Goal: Task Accomplishment & Management: Complete application form

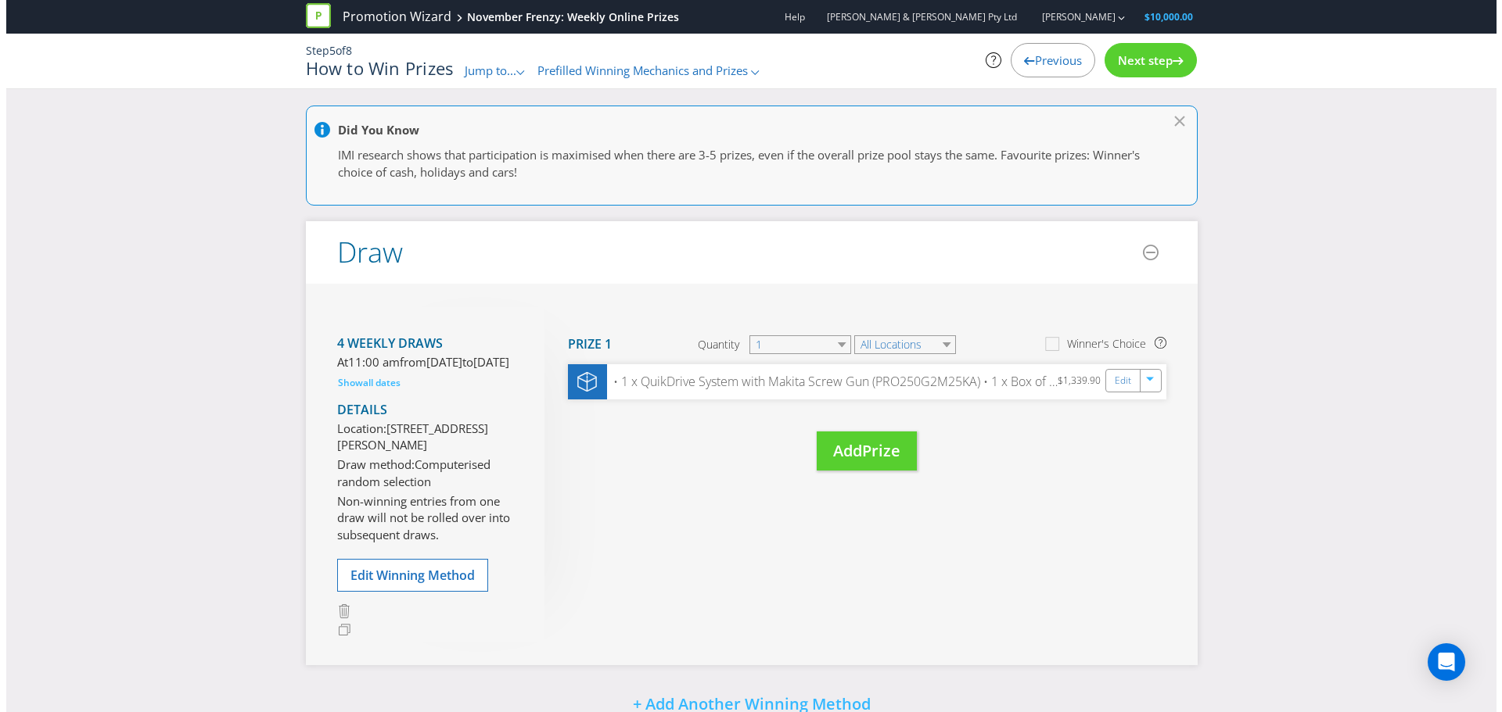
scroll to position [101, 0]
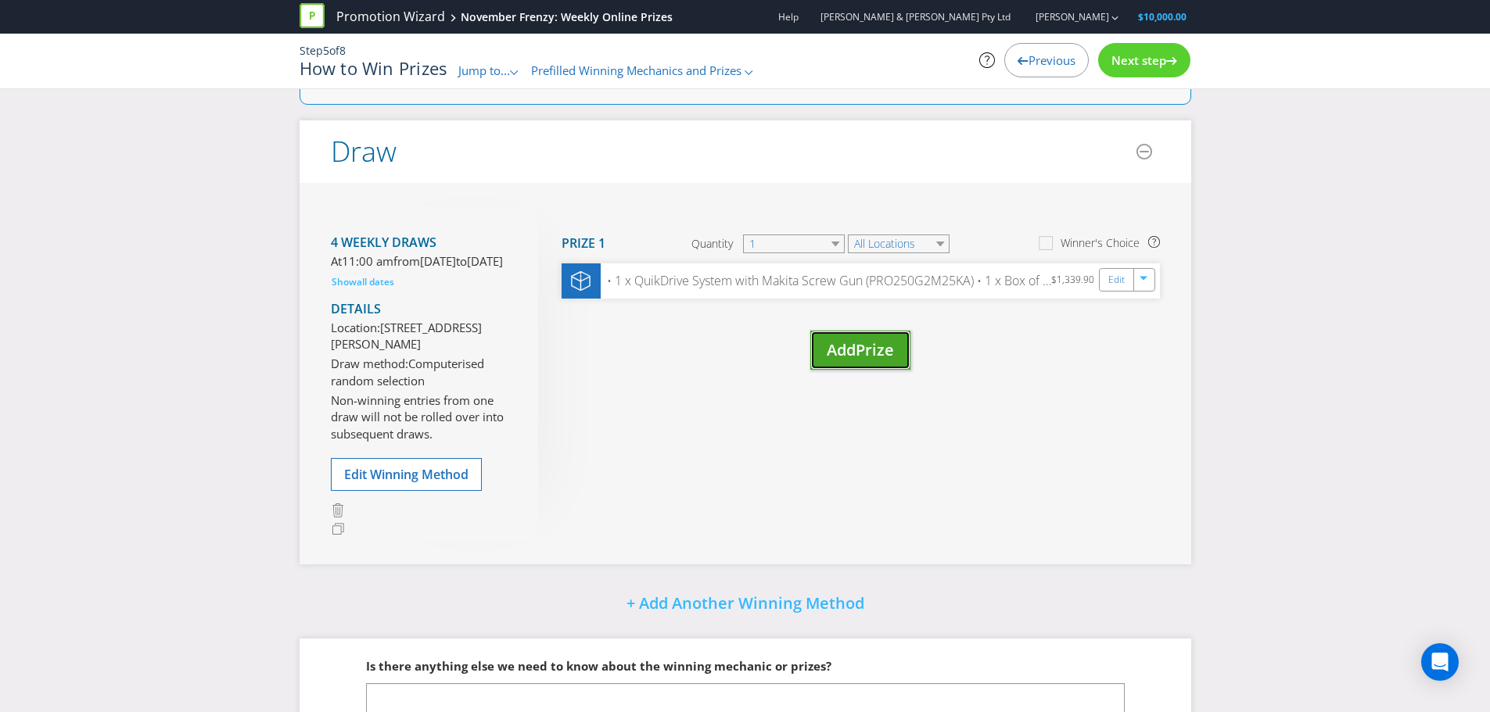
click at [875, 345] on span "Prize" at bounding box center [875, 349] width 38 height 21
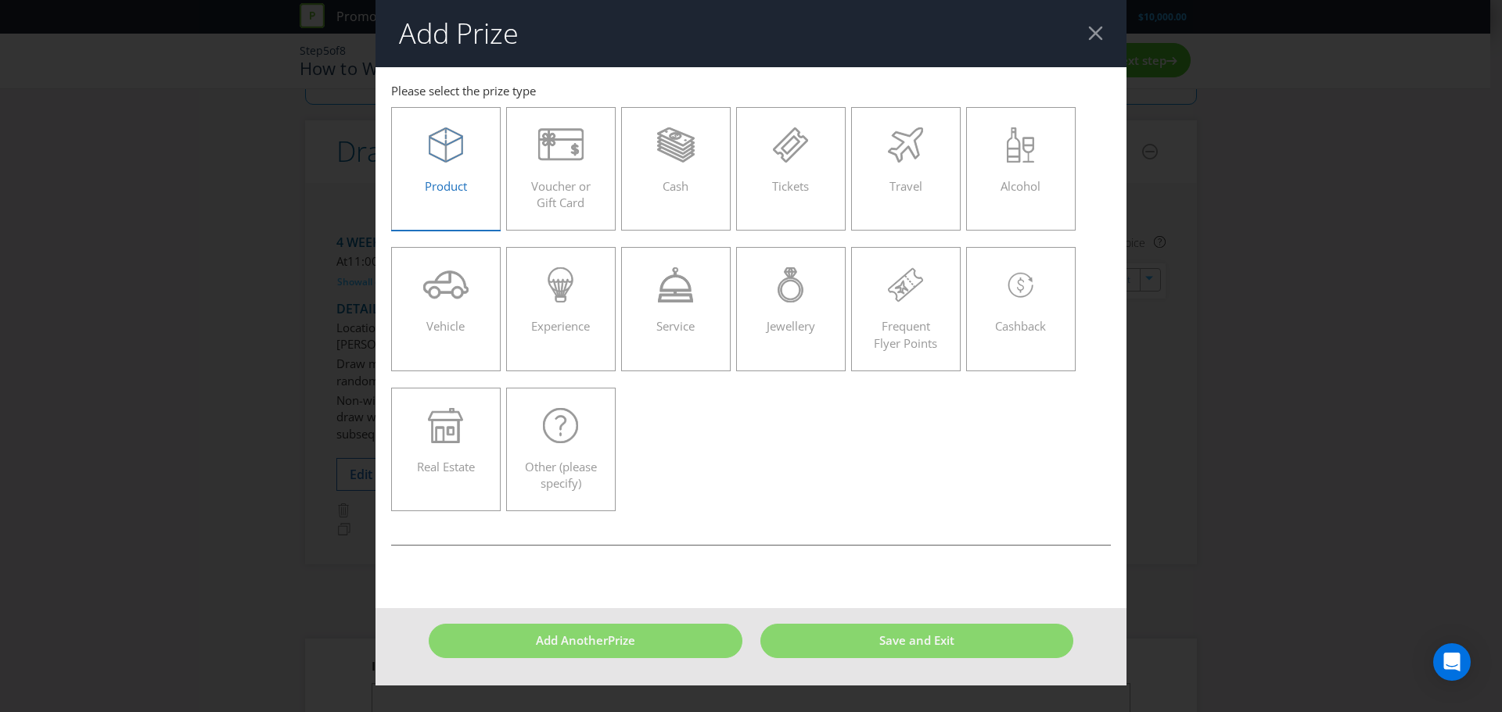
click at [450, 188] on span "Product" at bounding box center [446, 186] width 42 height 16
click at [0, 0] on input "Product" at bounding box center [0, 0] width 0 height 0
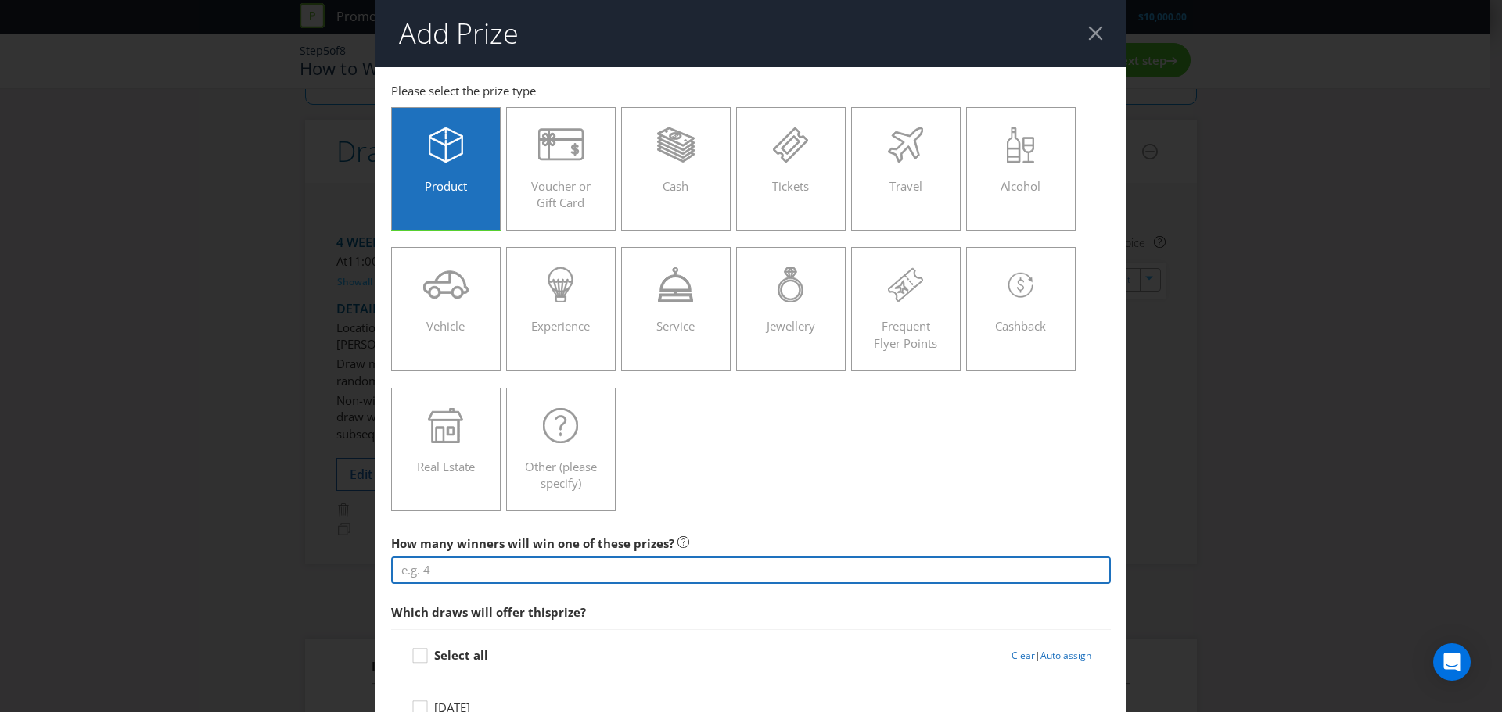
click at [571, 572] on input "number" at bounding box center [751, 570] width 720 height 27
type input "-1"
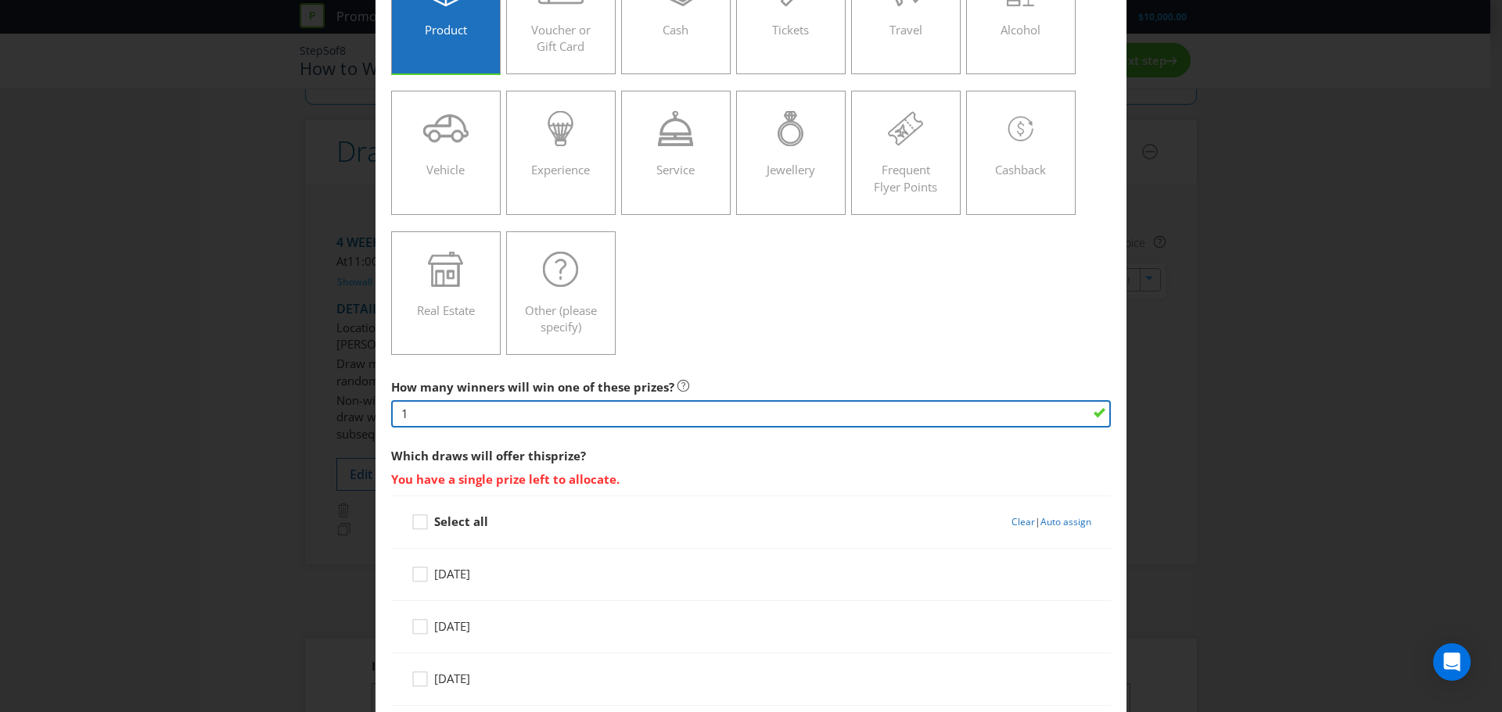
scroll to position [235, 0]
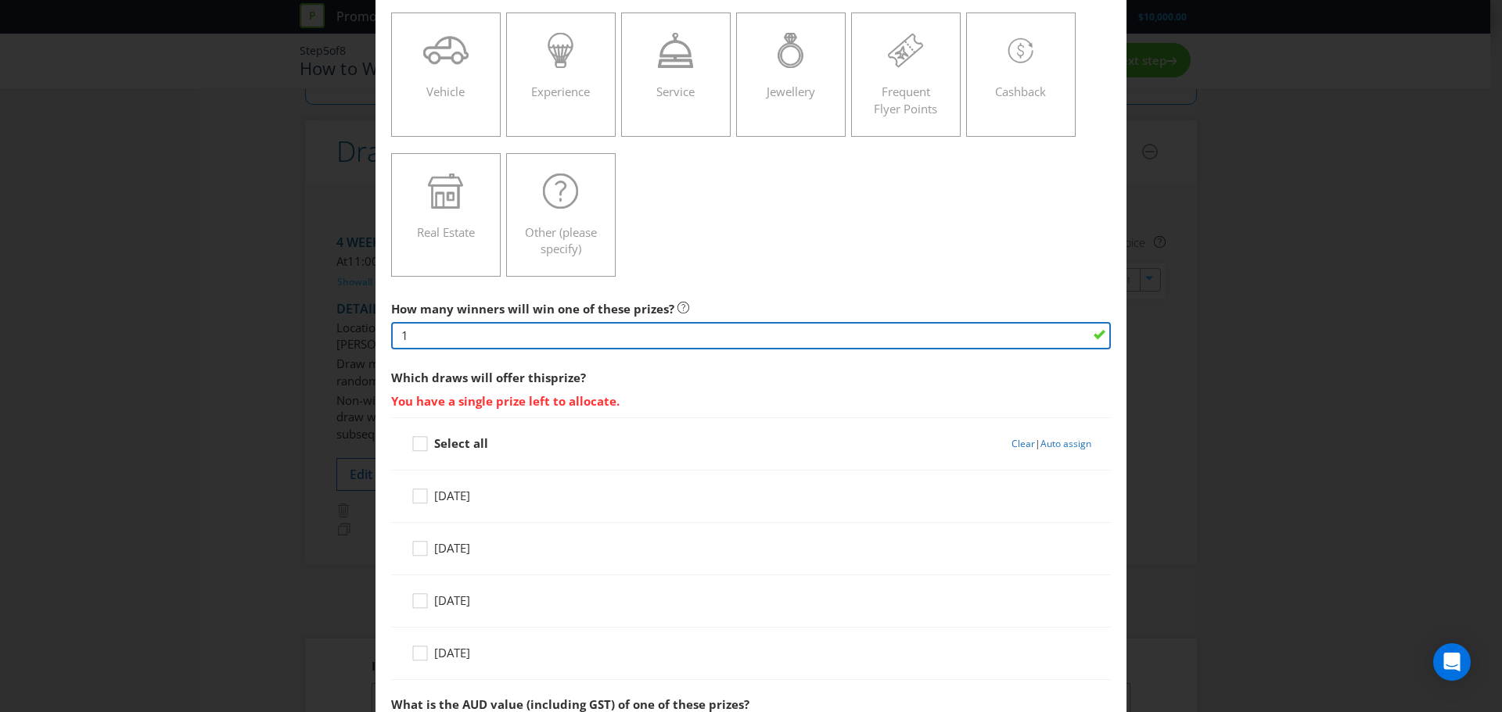
type input "1"
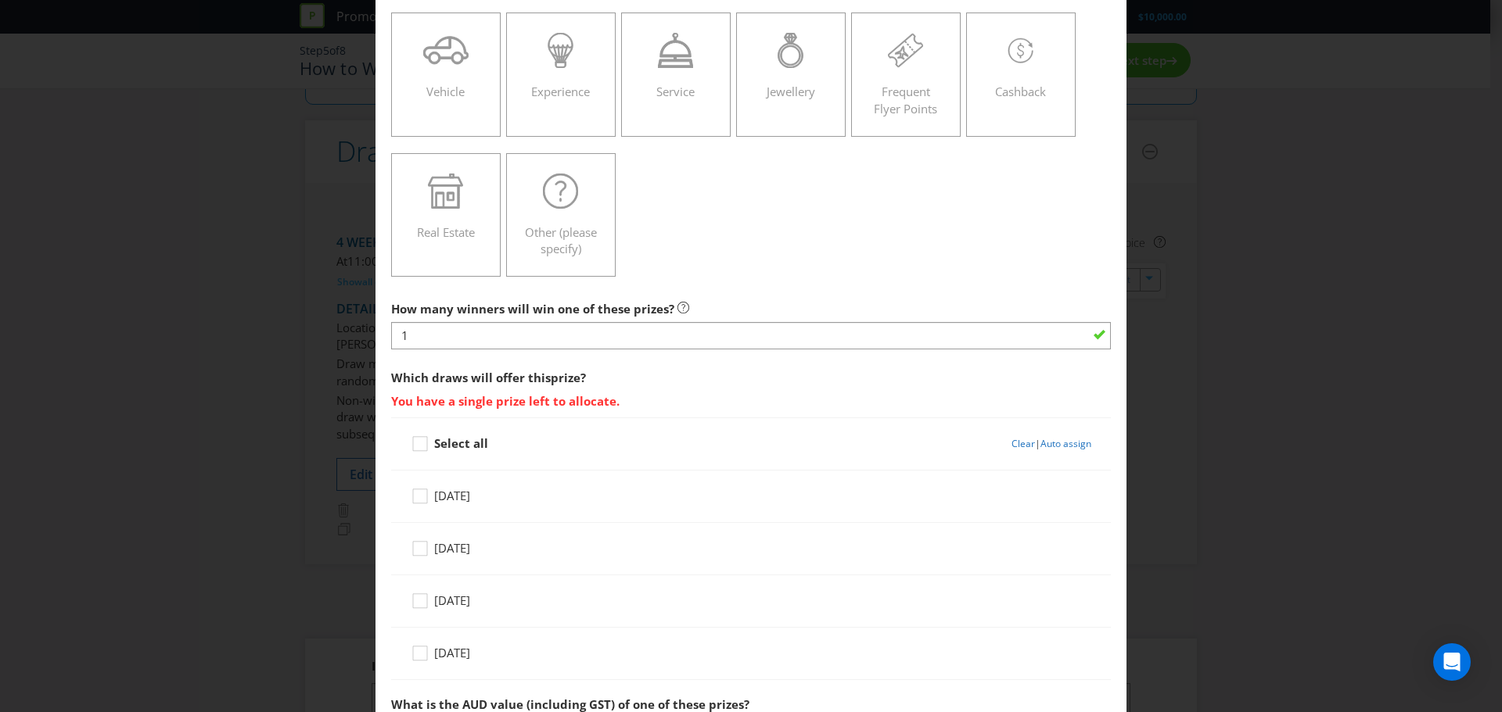
click at [437, 500] on span "[DATE]" at bounding box center [452, 496] width 36 height 16
click at [0, 0] on input "[DATE]" at bounding box center [0, 0] width 0 height 0
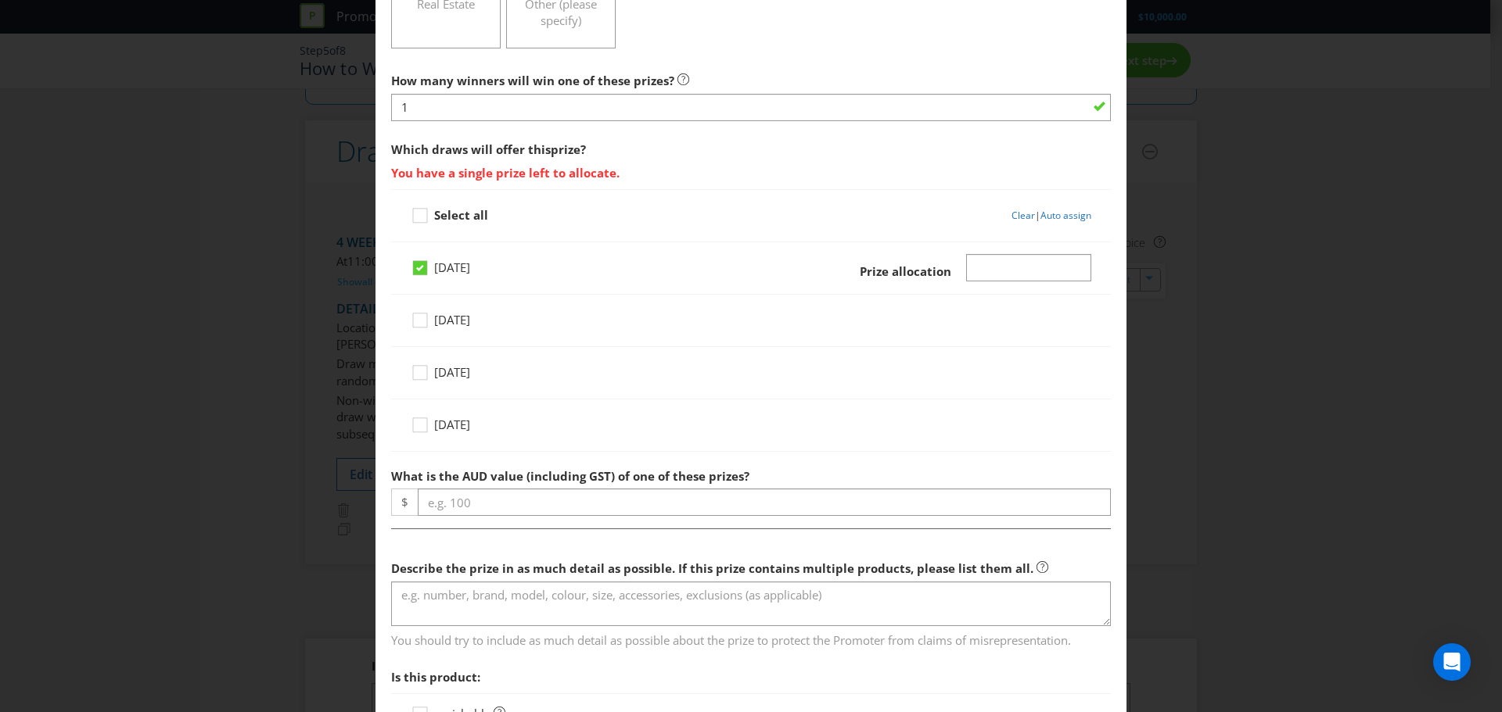
scroll to position [469, 0]
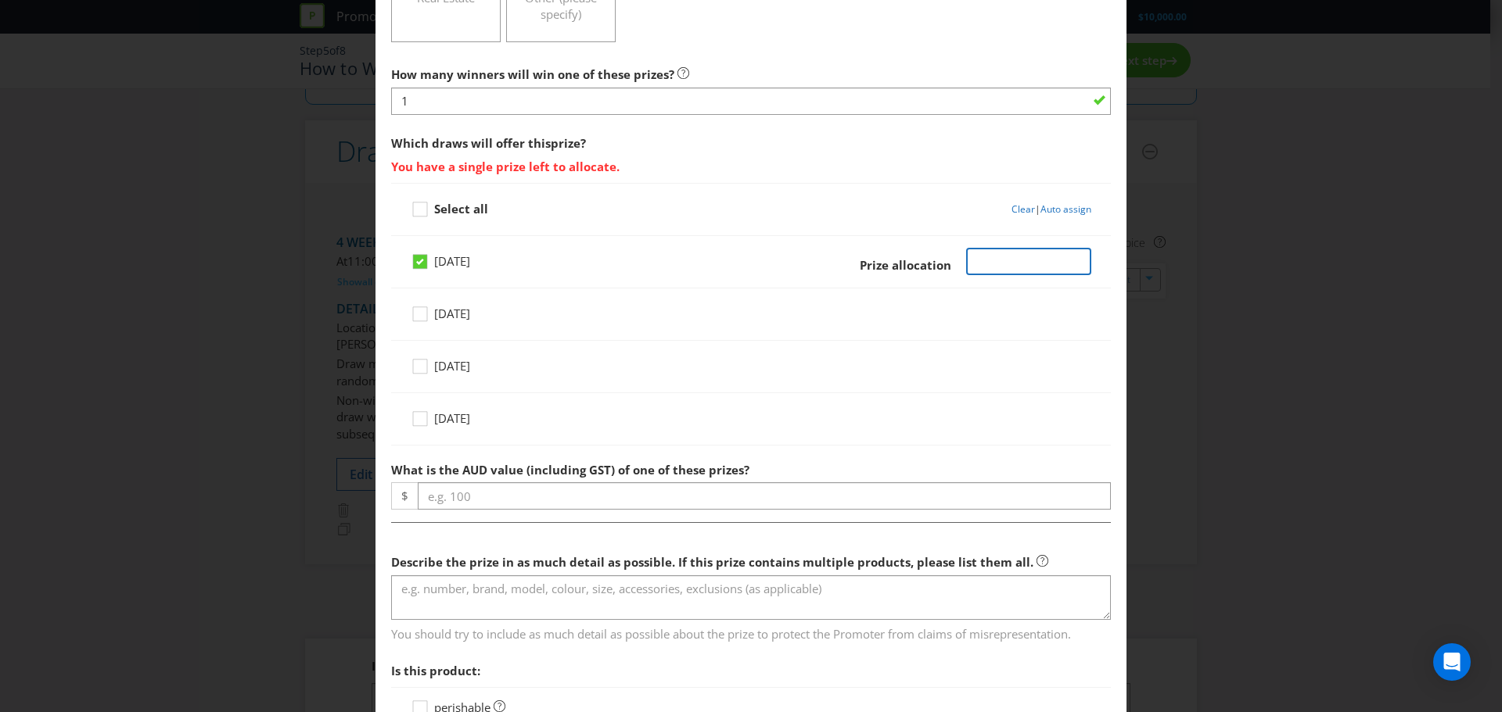
click at [976, 253] on input "Number" at bounding box center [1029, 261] width 126 height 27
type input "1"
click at [573, 510] on div "How many winners will win one of these prizes? 1 Which draws will offer this pr…" at bounding box center [751, 506] width 720 height 895
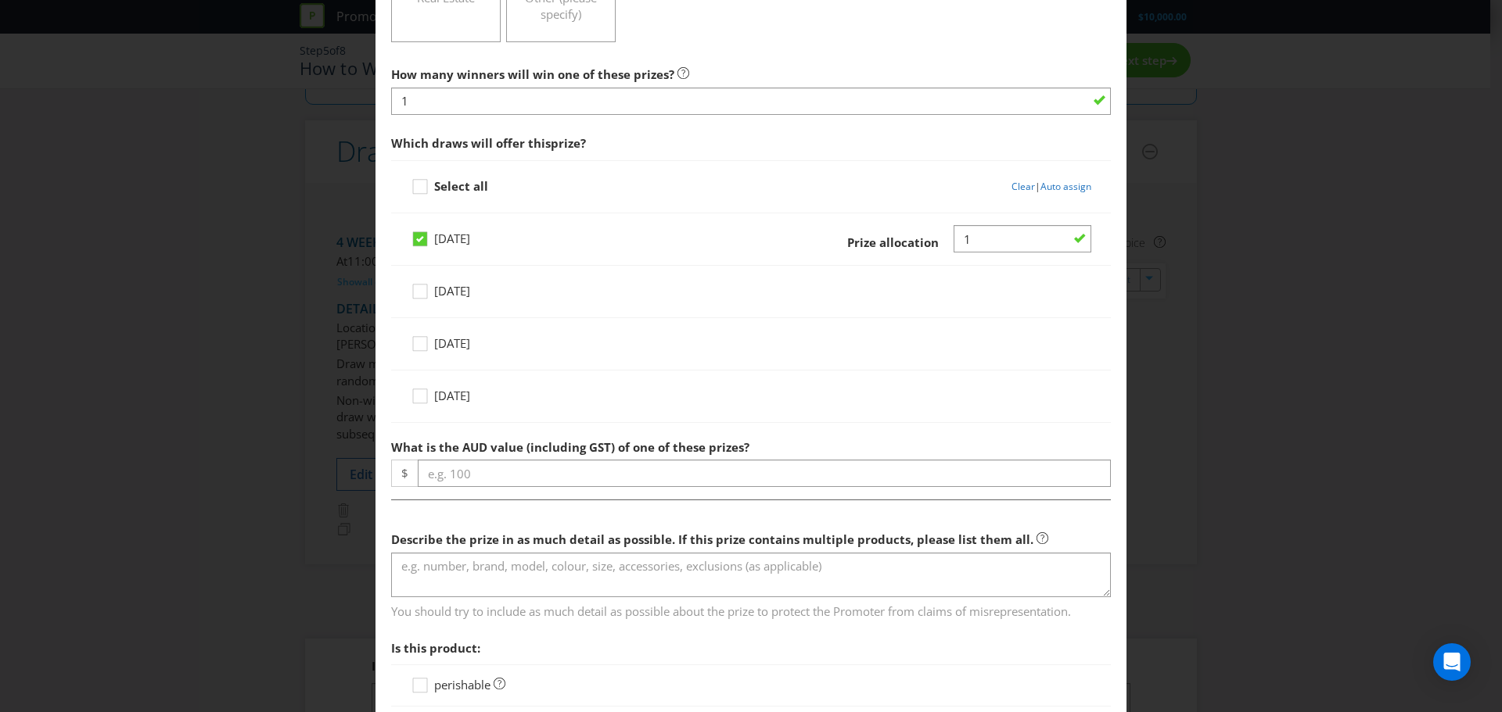
click at [584, 489] on div "How many winners will win one of these prizes? 1 Which draws will offer this pr…" at bounding box center [751, 495] width 720 height 872
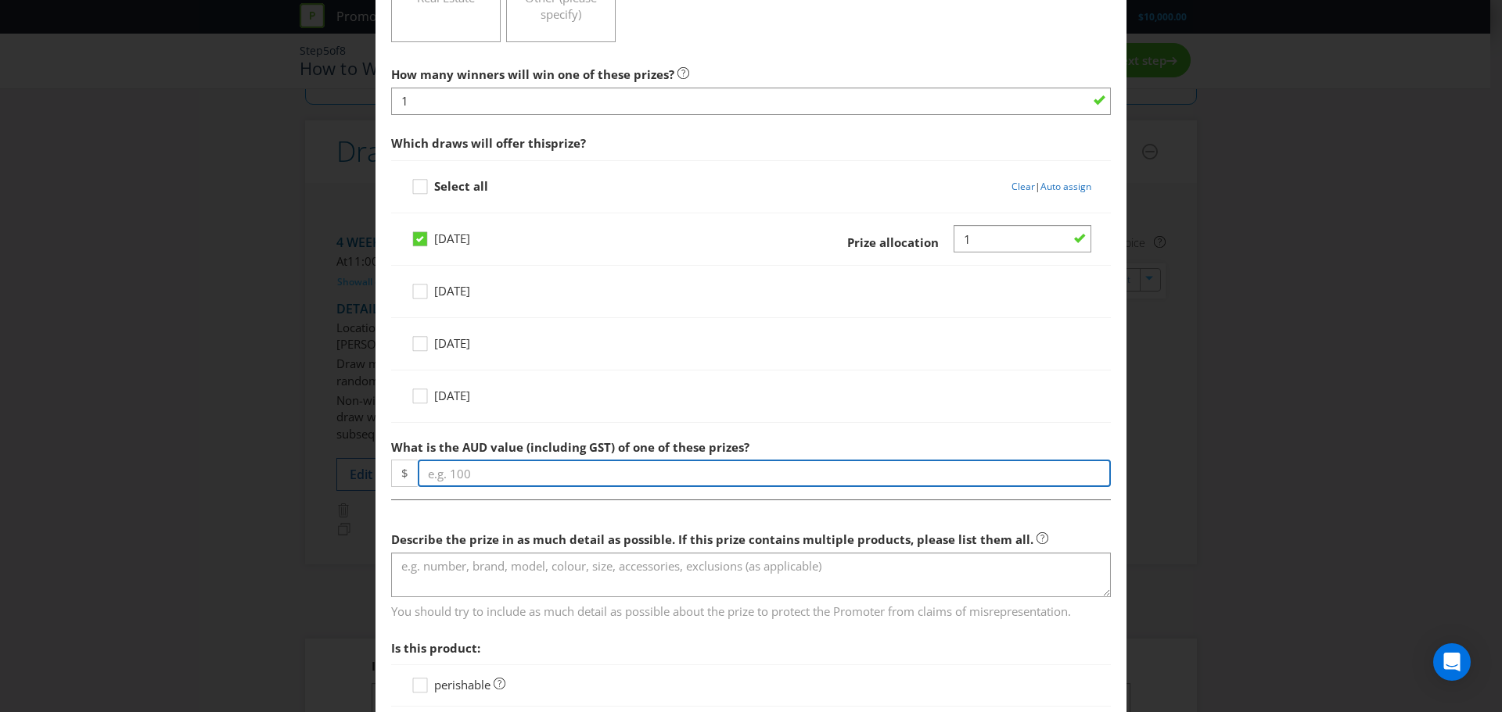
click at [586, 471] on input "number" at bounding box center [764, 473] width 693 height 27
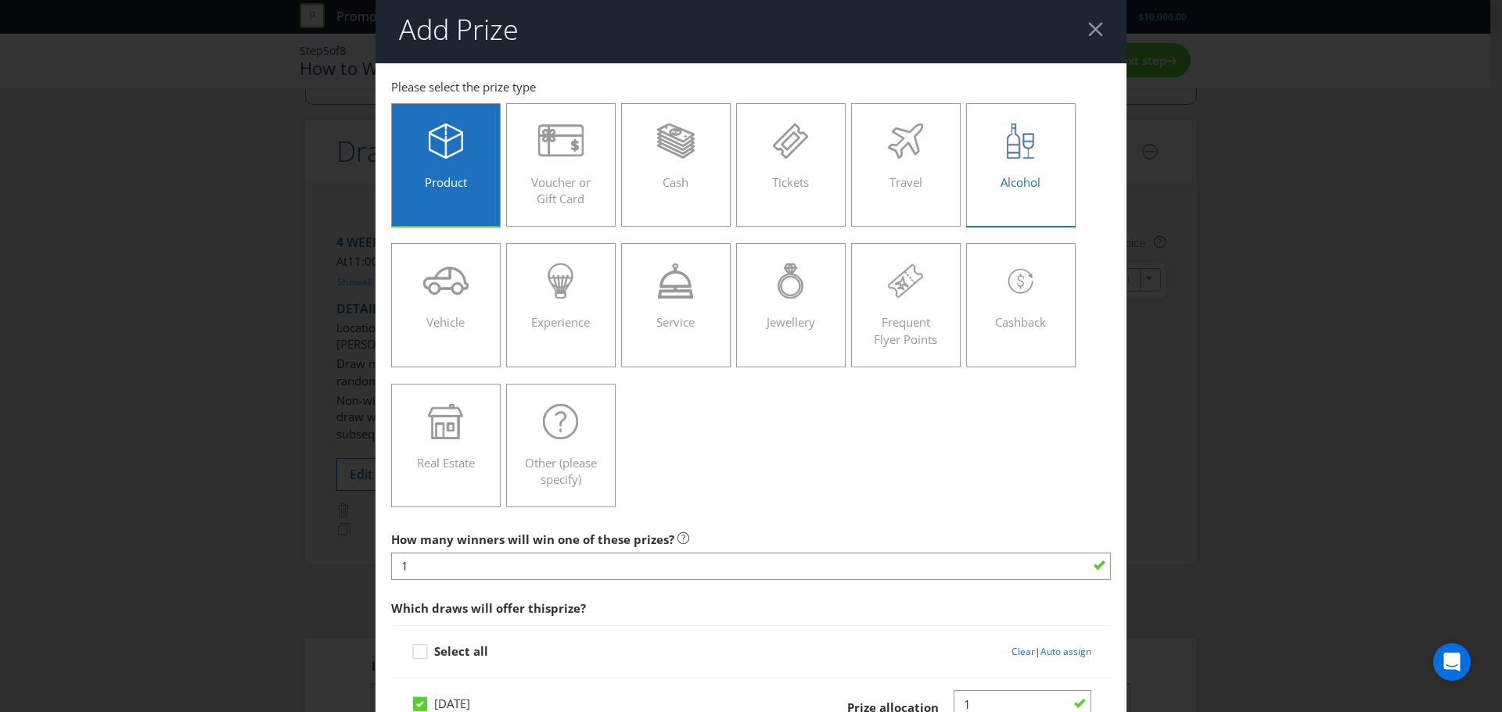
scroll to position [0, 0]
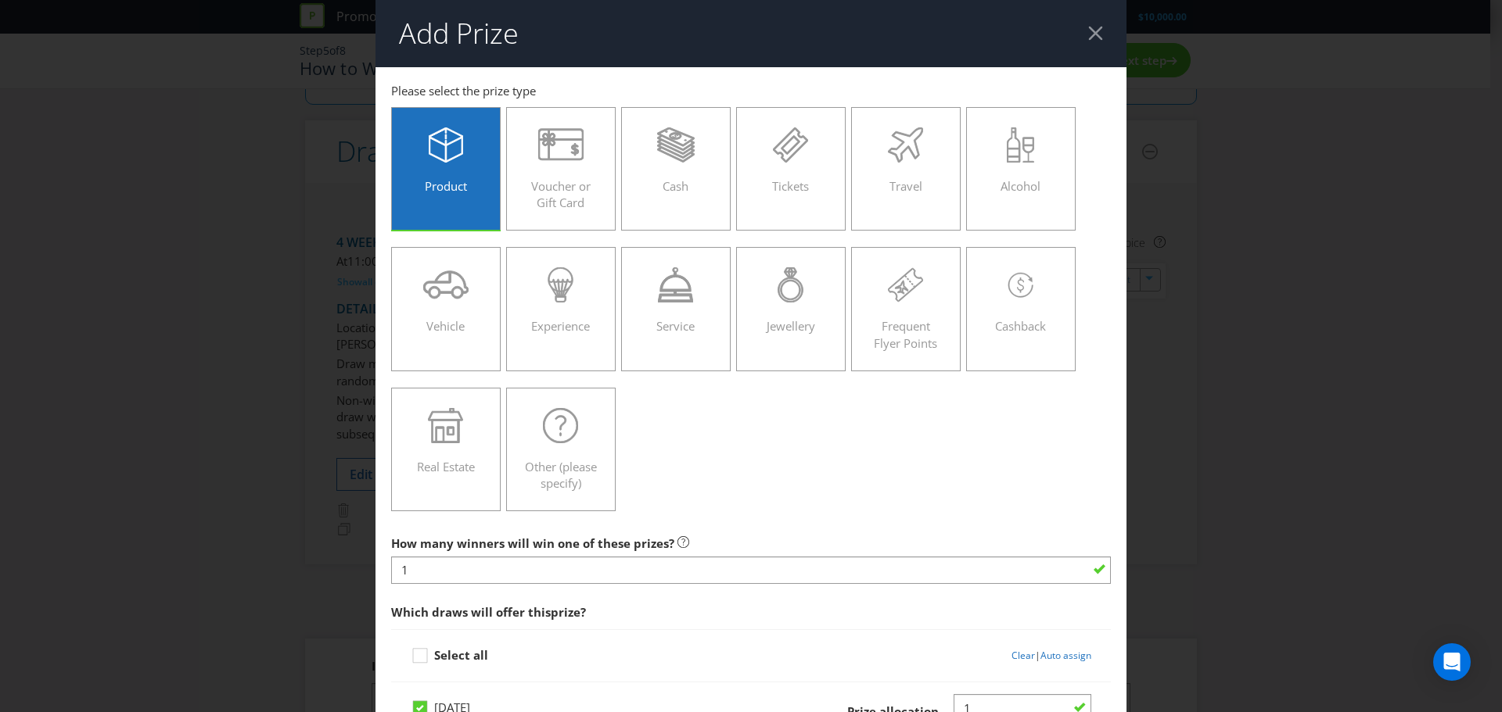
click at [1089, 38] on div at bounding box center [1095, 33] width 15 height 15
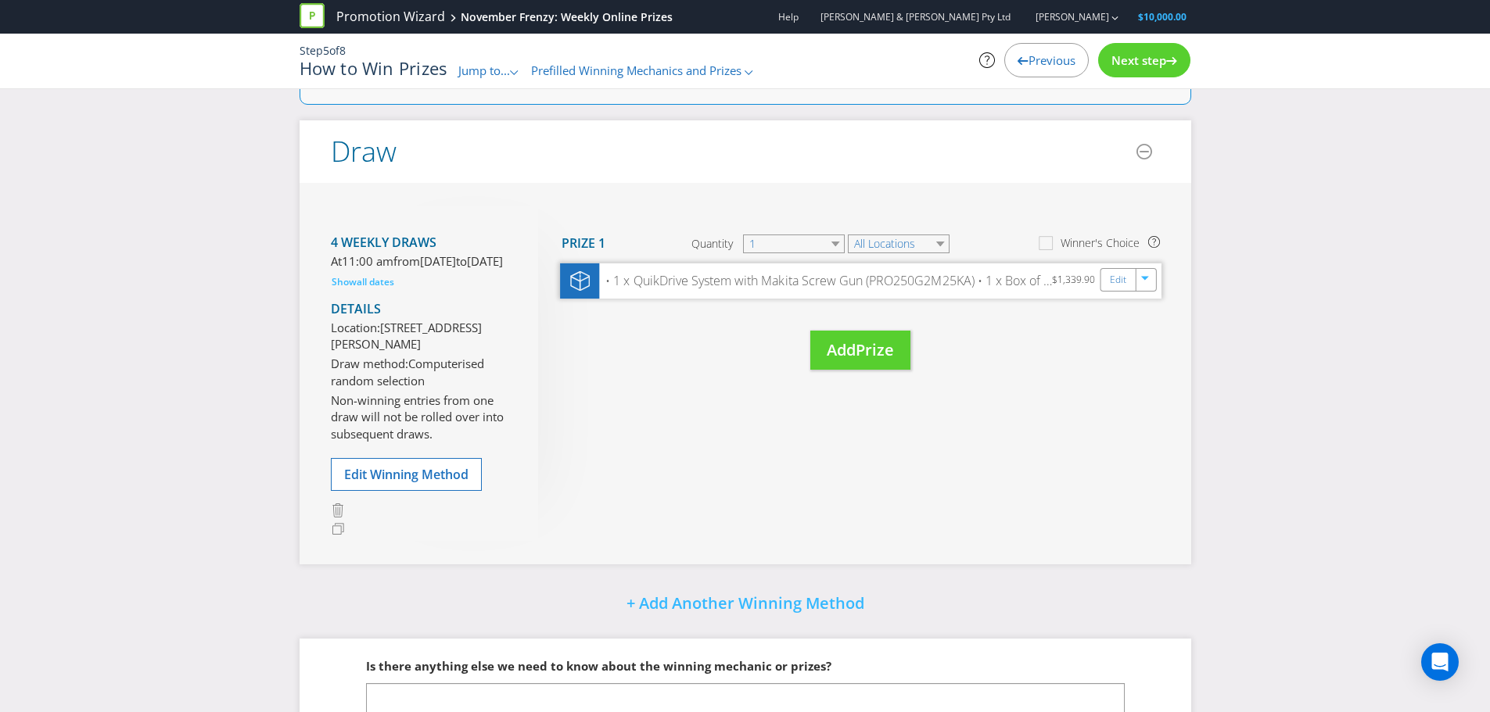
click at [695, 296] on div "• 1 x QuikDrive System with Makita Screw Gun (PRO250G2M25KA) • 1 x Box of QuikD…" at bounding box center [860, 281] width 601 height 35
click at [1115, 282] on link "Edit" at bounding box center [1117, 280] width 16 height 18
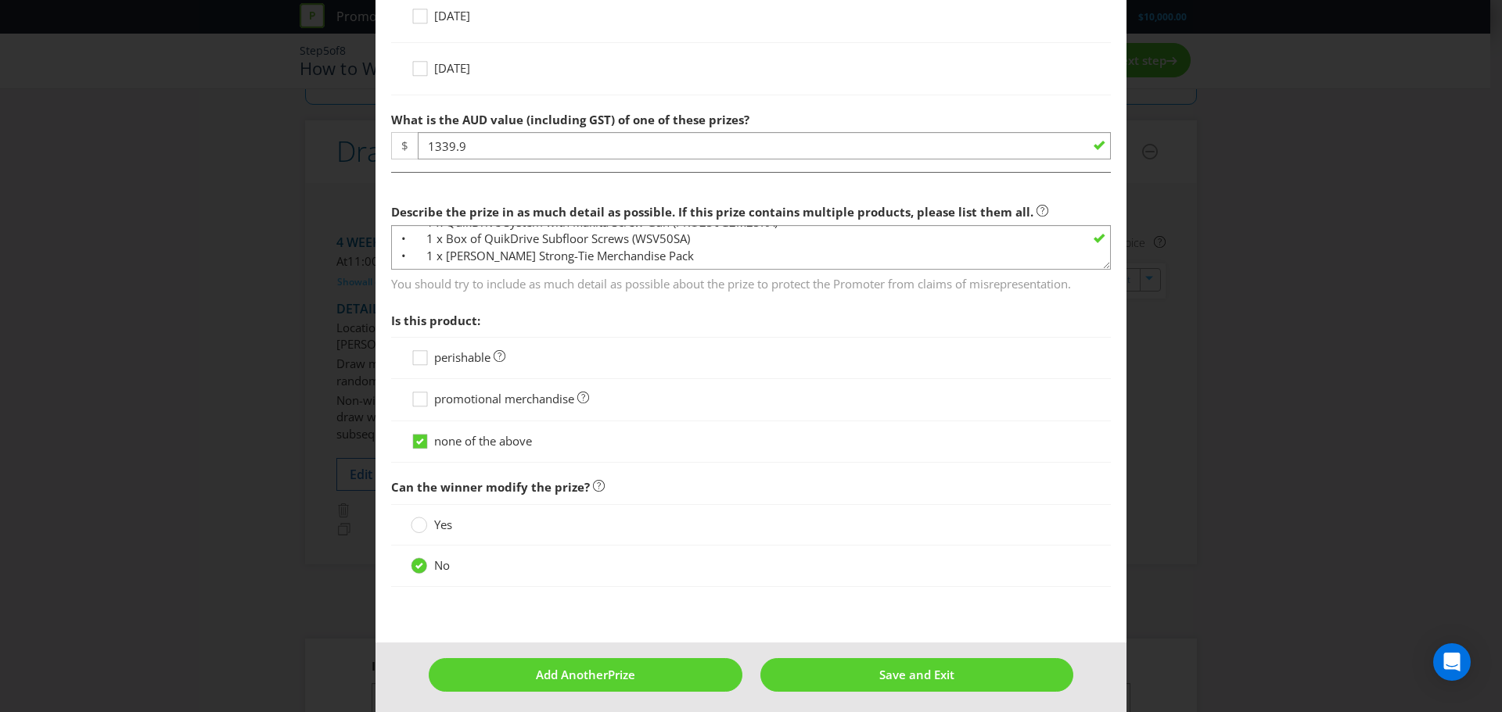
scroll to position [804, 0]
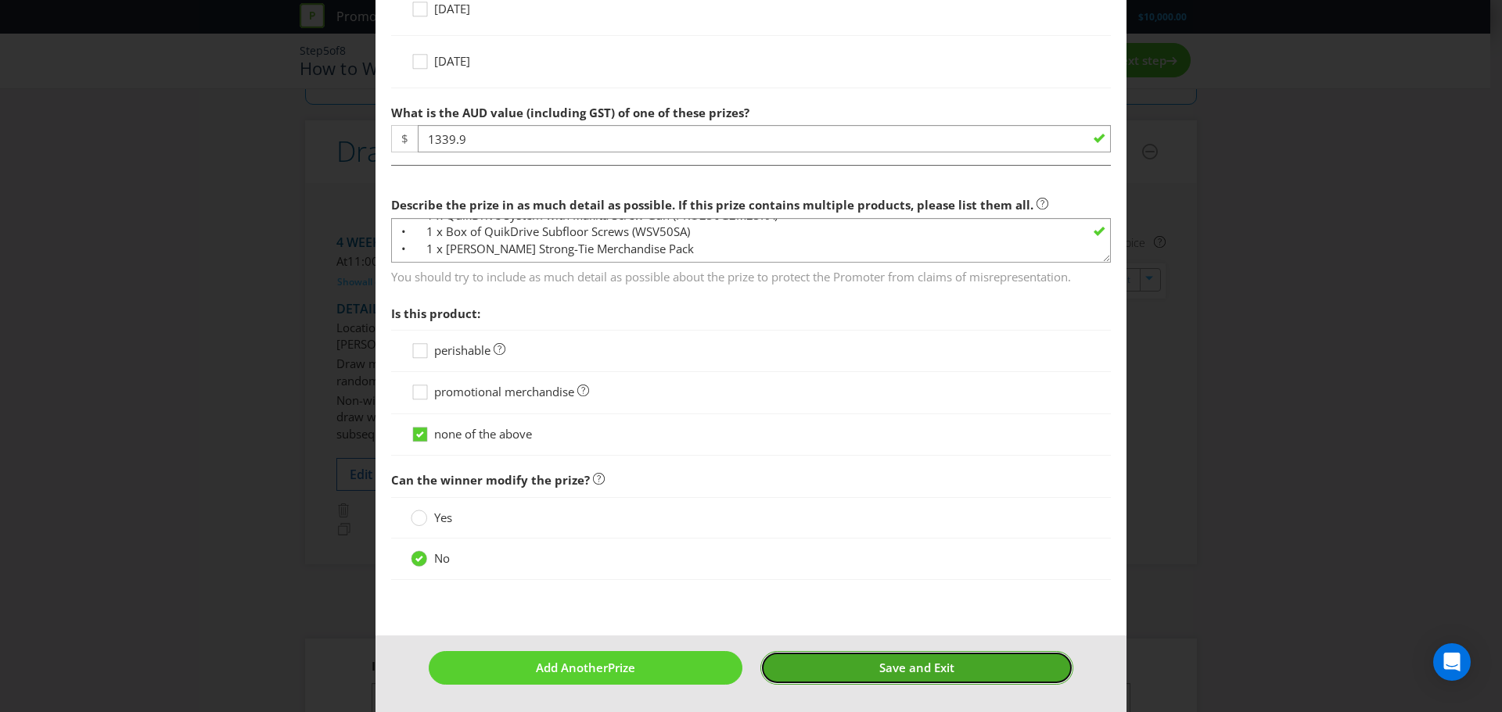
click at [854, 662] on button "Save and Exit" at bounding box center [917, 668] width 314 height 34
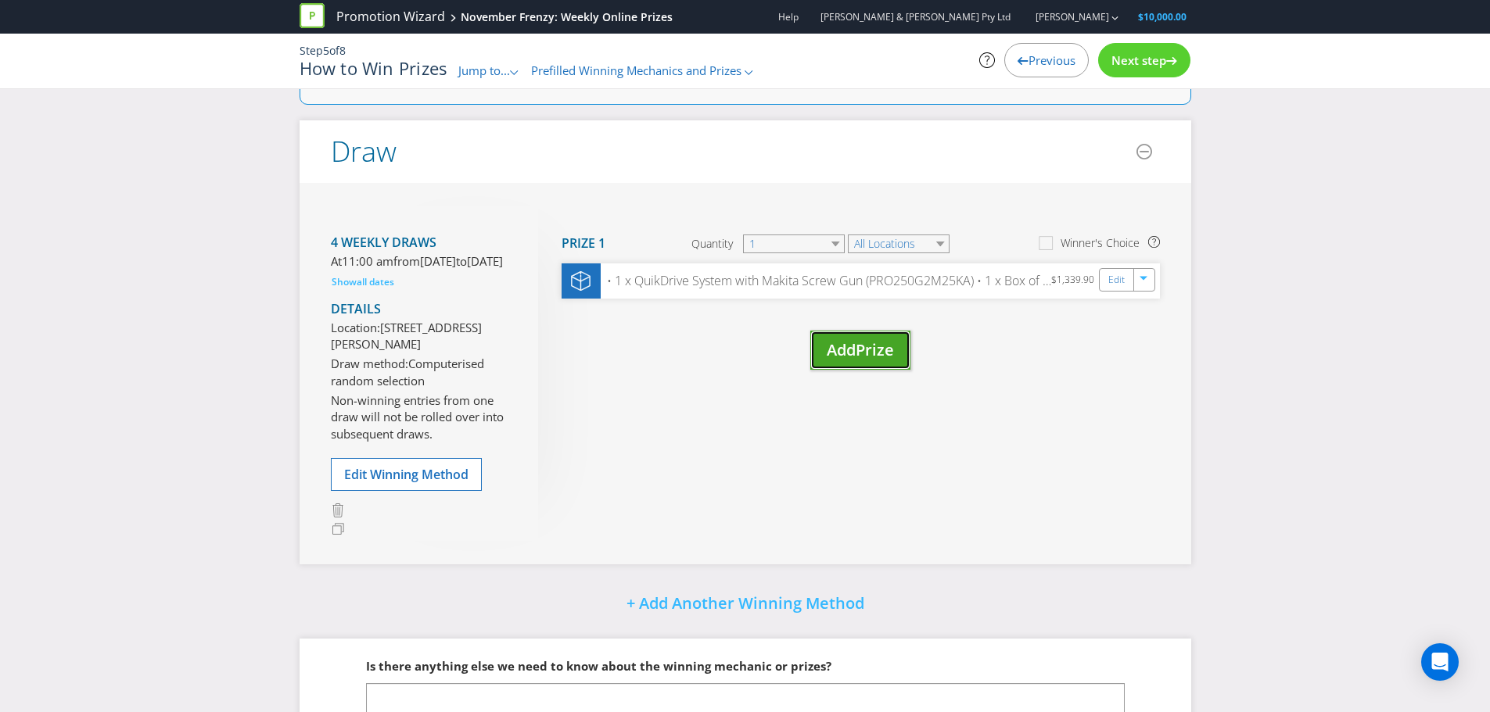
click at [847, 354] on span "Add" at bounding box center [841, 349] width 29 height 21
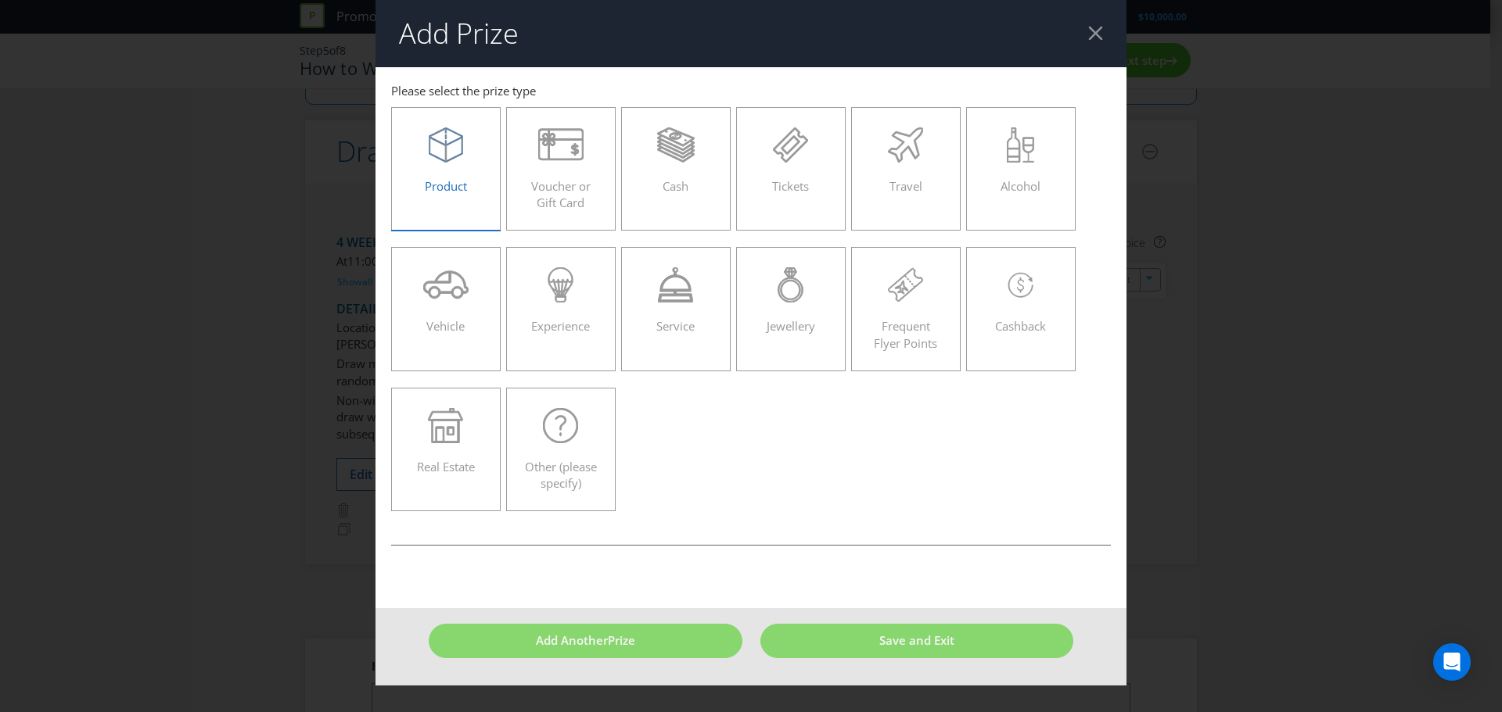
click at [440, 178] on span "Product" at bounding box center [446, 186] width 42 height 16
click at [0, 0] on input "Product" at bounding box center [0, 0] width 0 height 0
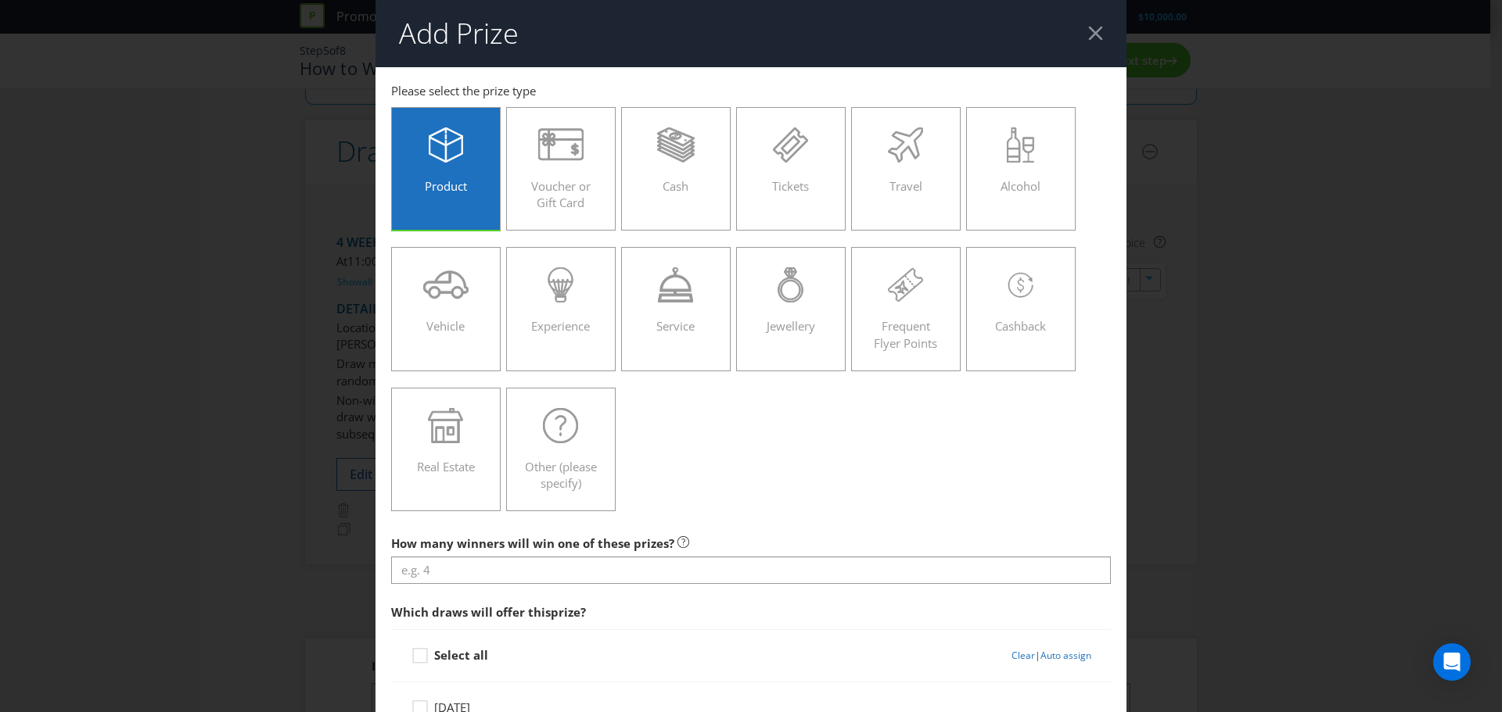
click at [448, 198] on label "Product" at bounding box center [445, 169] width 109 height 124
click at [0, 0] on input "Product" at bounding box center [0, 0] width 0 height 0
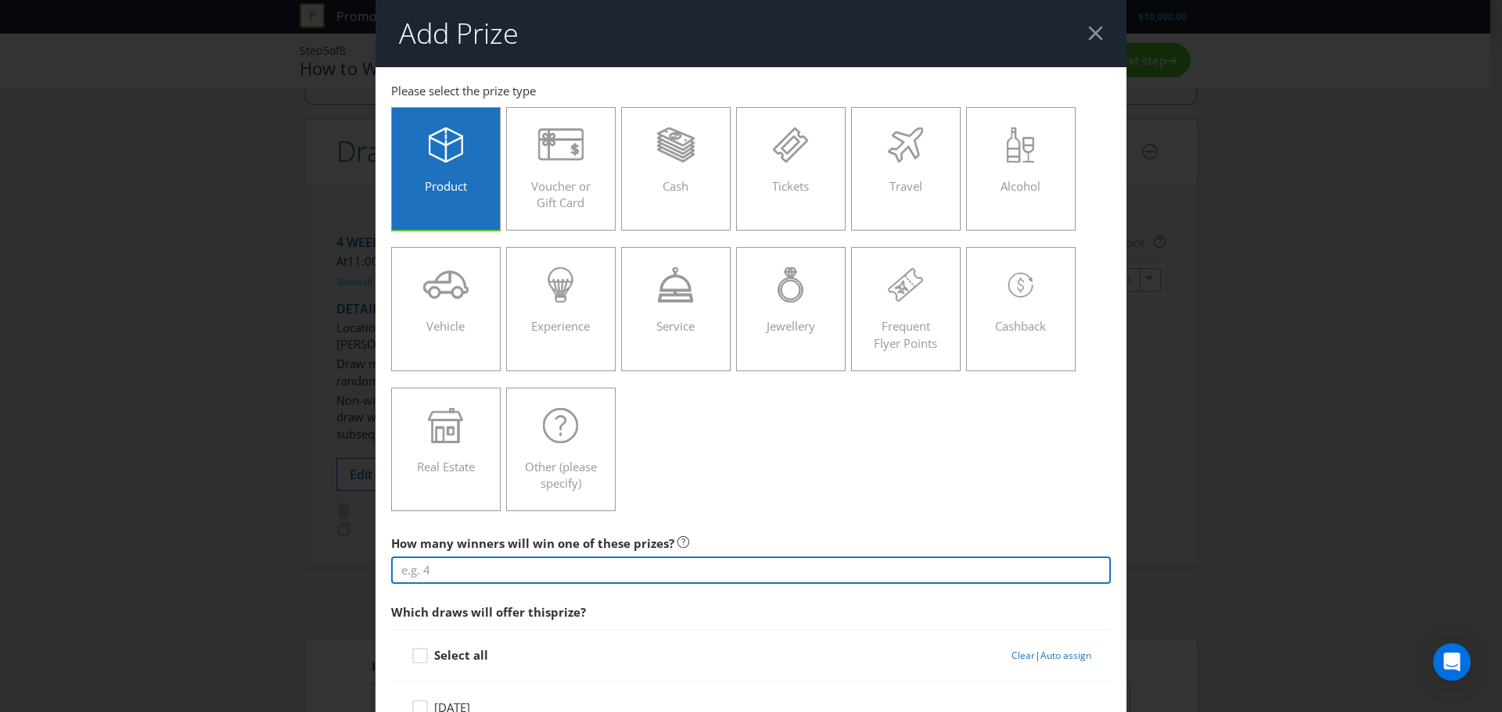
click at [504, 575] on input "number" at bounding box center [751, 570] width 720 height 27
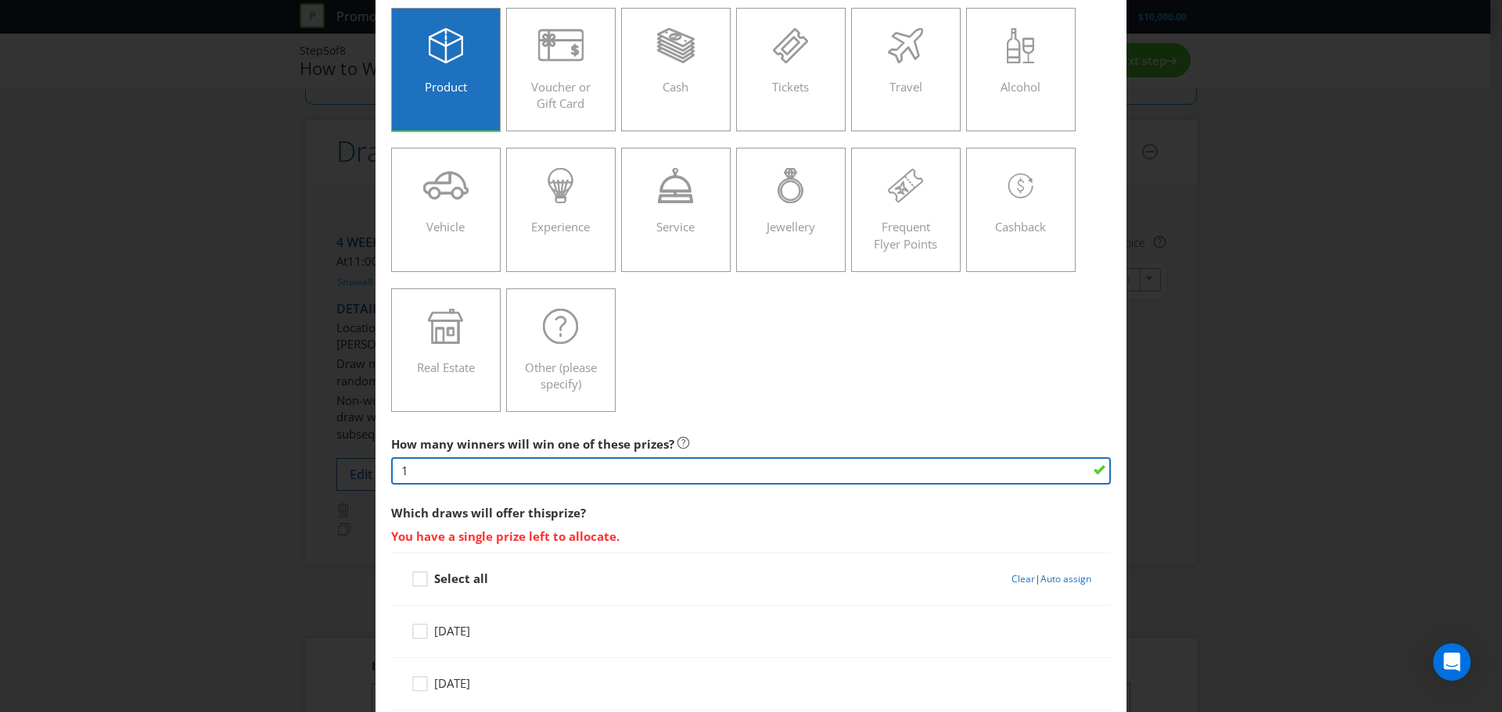
scroll to position [156, 0]
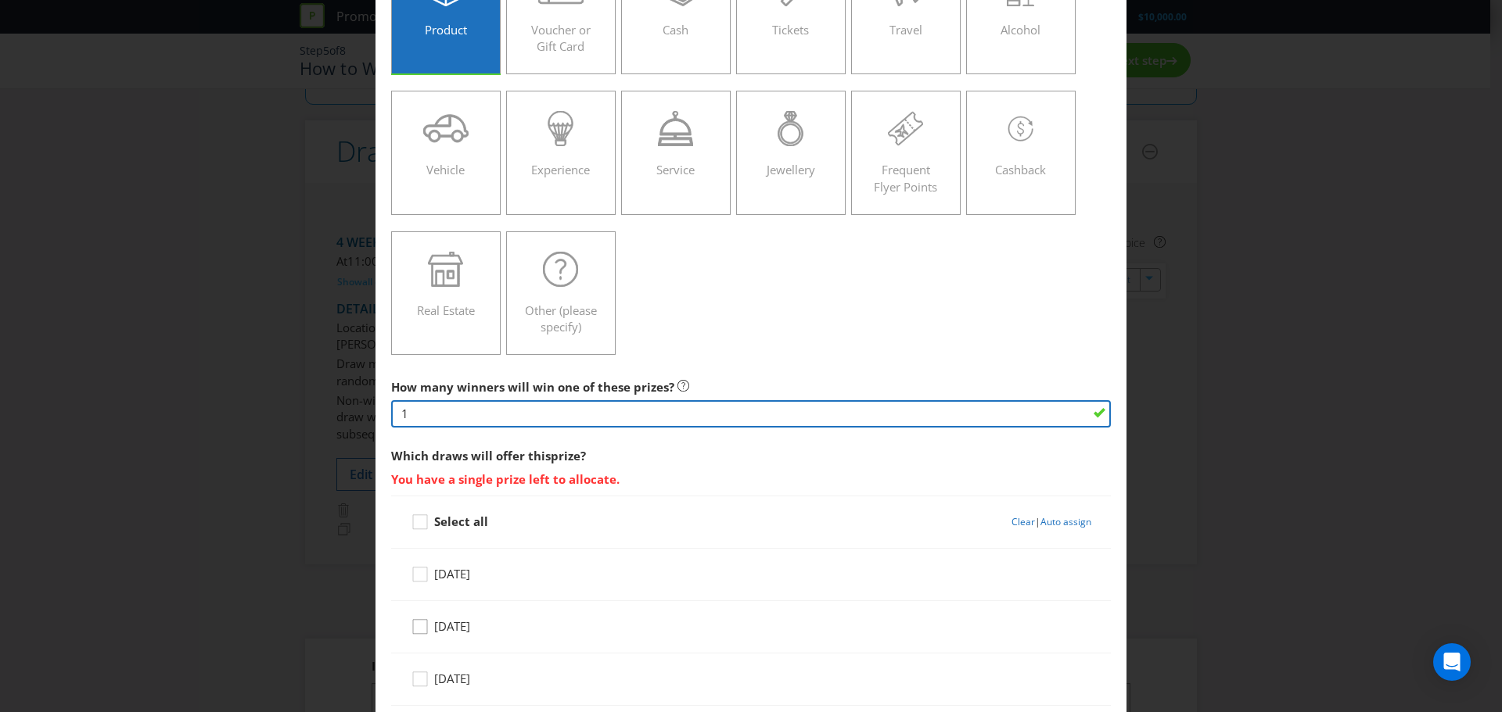
type input "1"
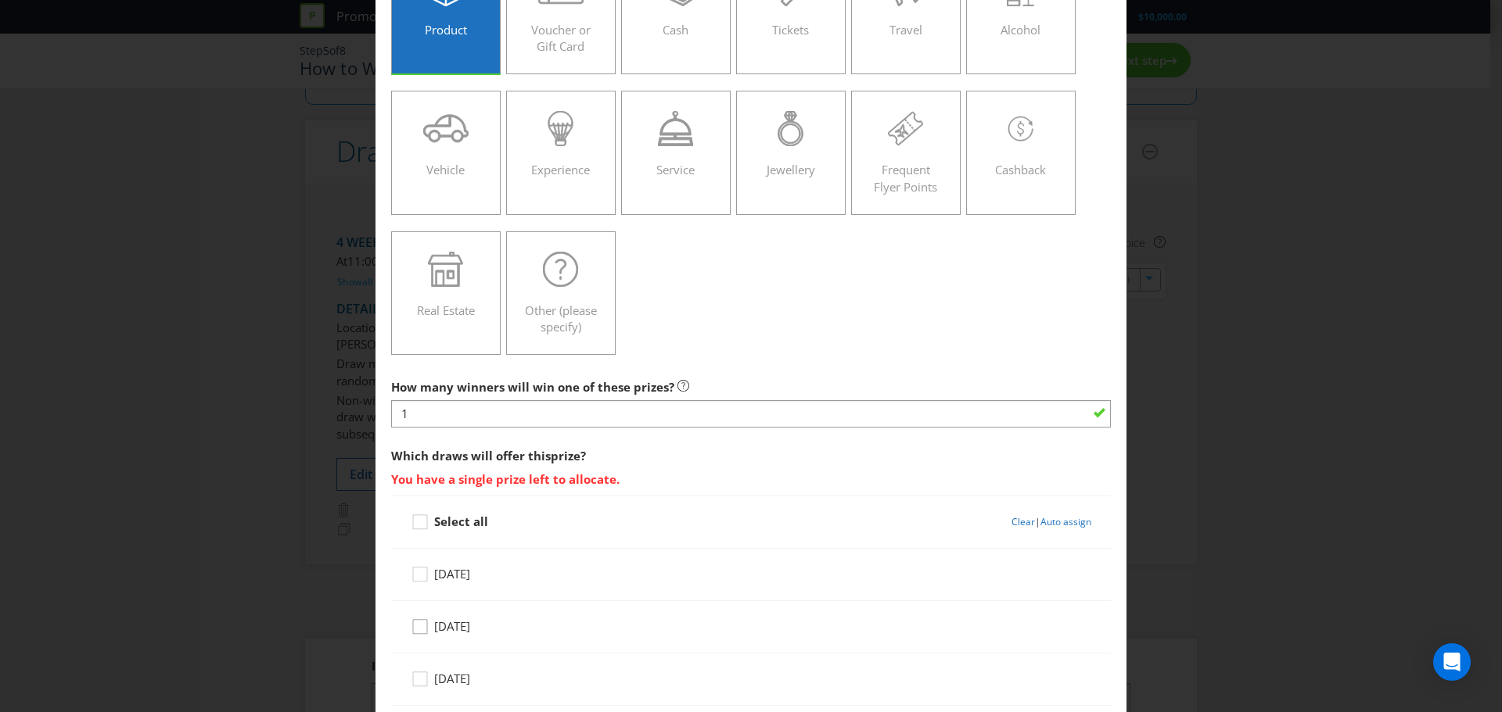
click at [412, 631] on icon at bounding box center [422, 630] width 23 height 23
click at [0, 0] on input "[DATE]" at bounding box center [0, 0] width 0 height 0
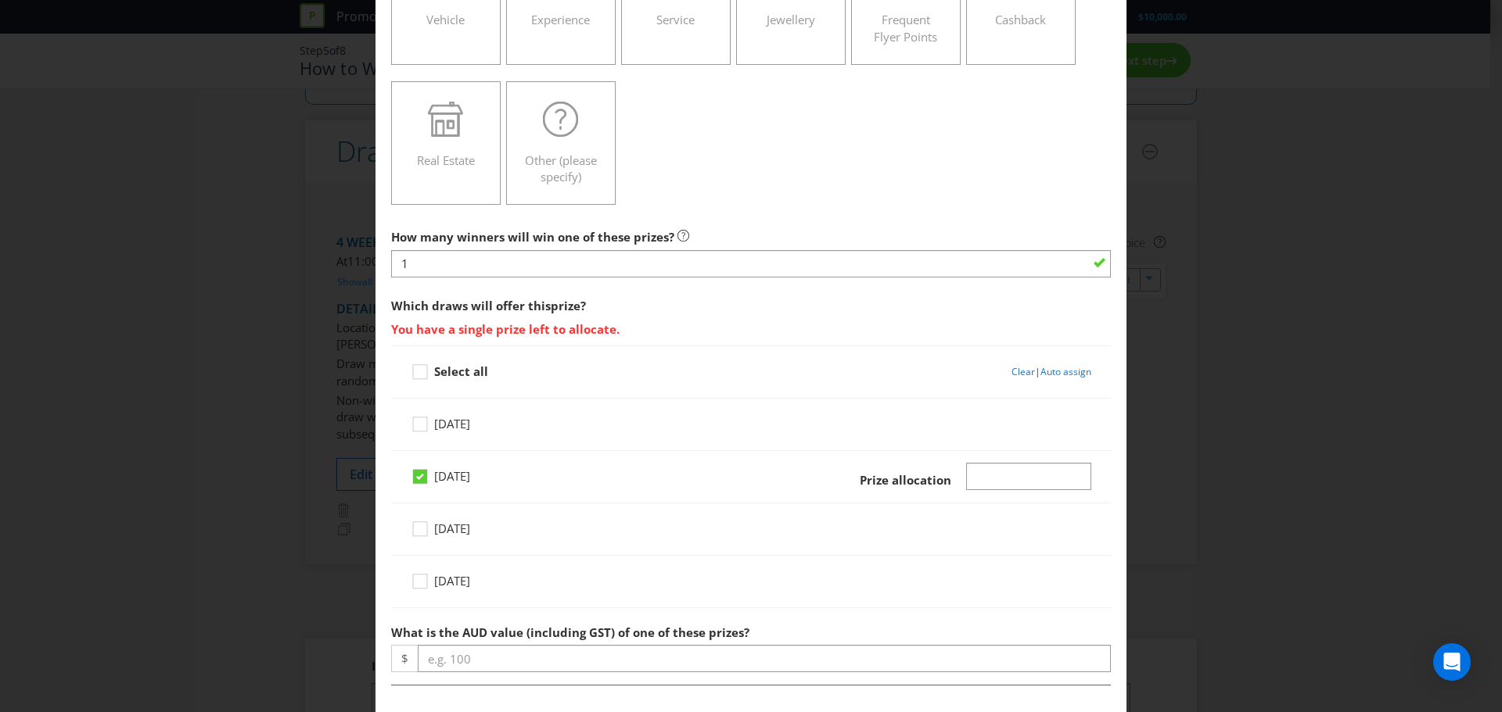
scroll to position [313, 0]
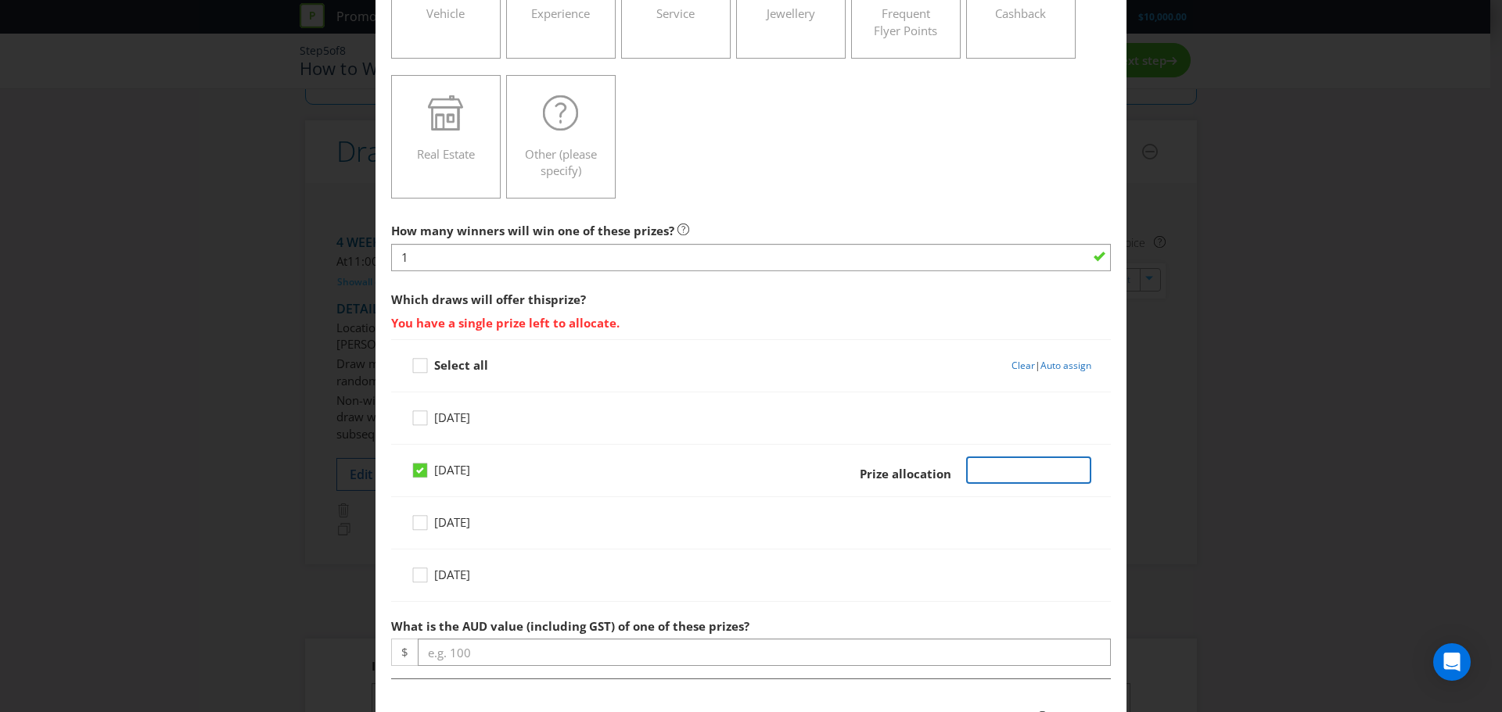
click at [982, 462] on input "Number" at bounding box center [1029, 470] width 126 height 27
type input "1"
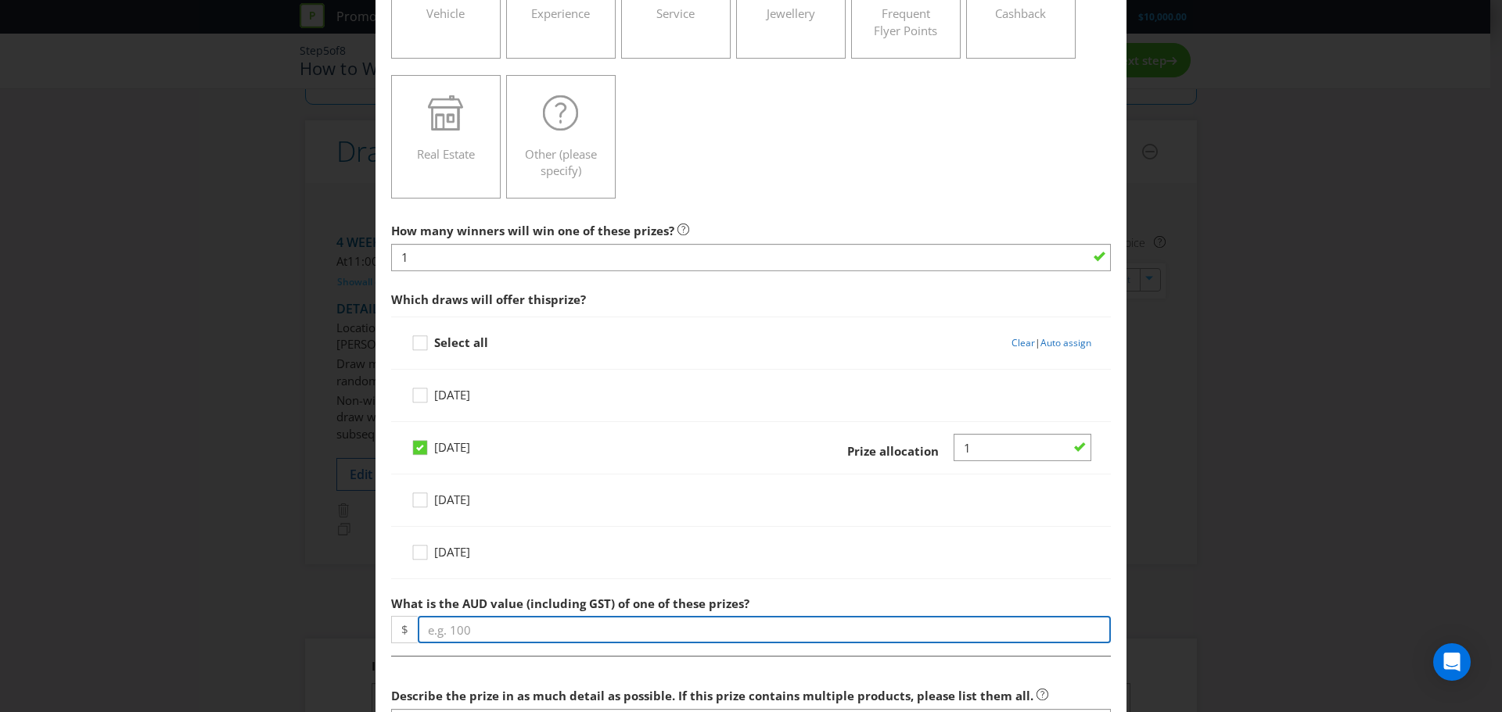
click at [480, 650] on div "How many winners will win one of these prizes? 1 Which draws will offer this pr…" at bounding box center [751, 651] width 720 height 872
click at [499, 627] on input "number" at bounding box center [764, 629] width 693 height 27
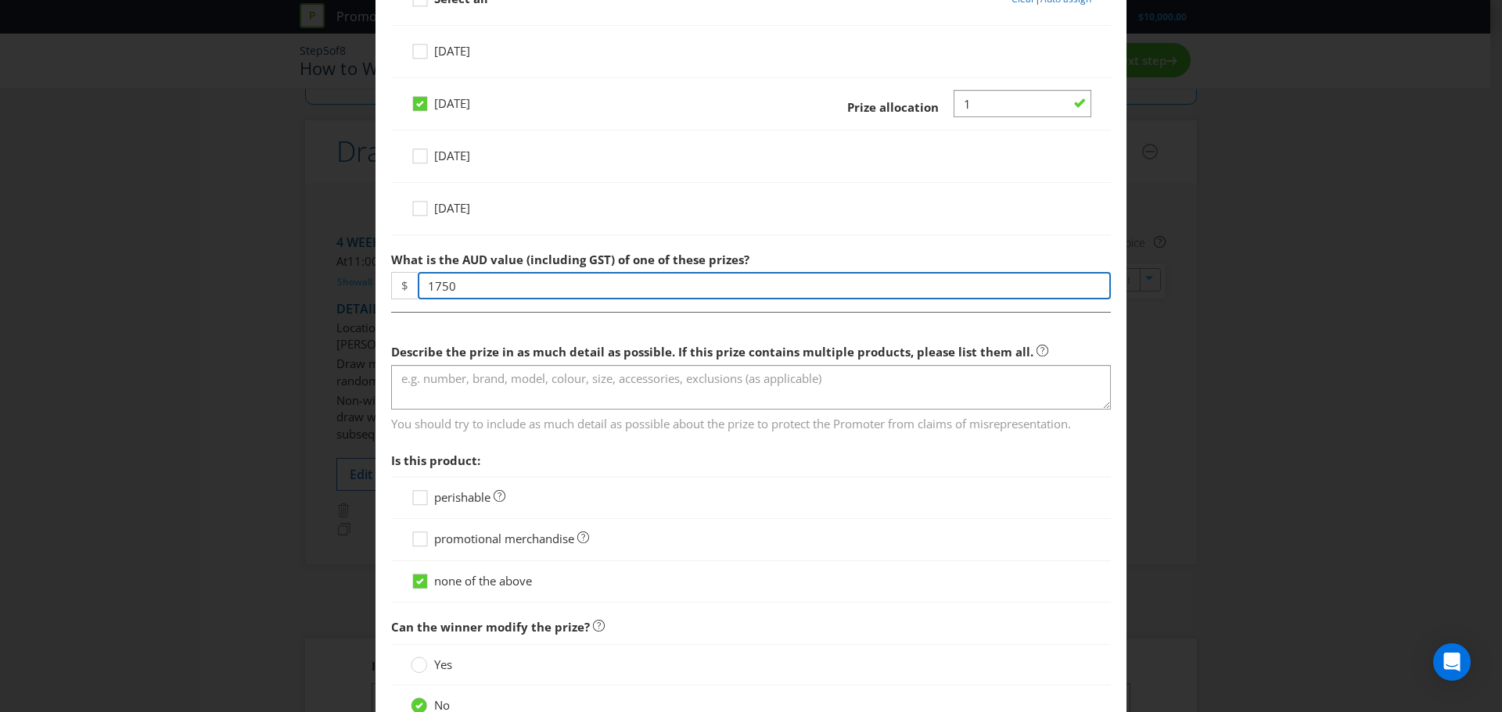
scroll to position [782, 0]
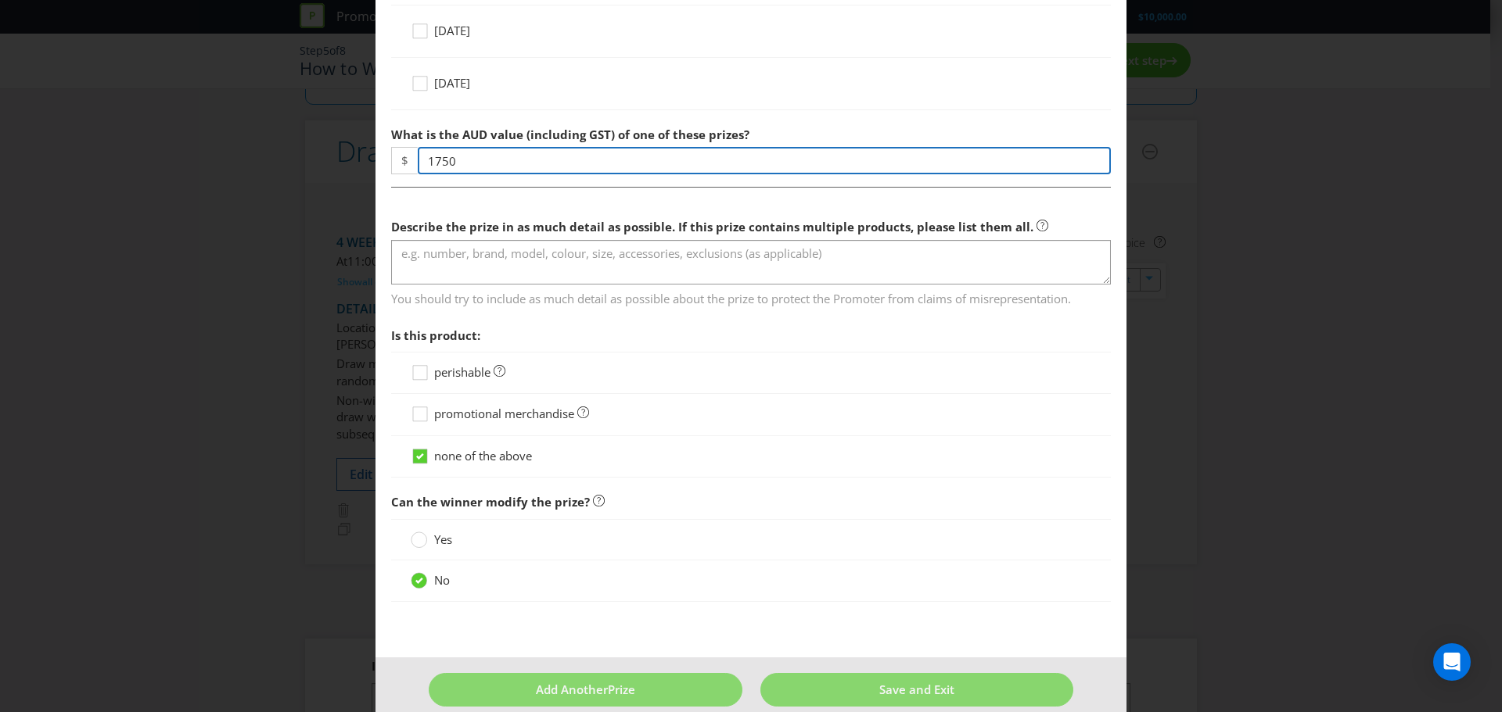
type input "1750"
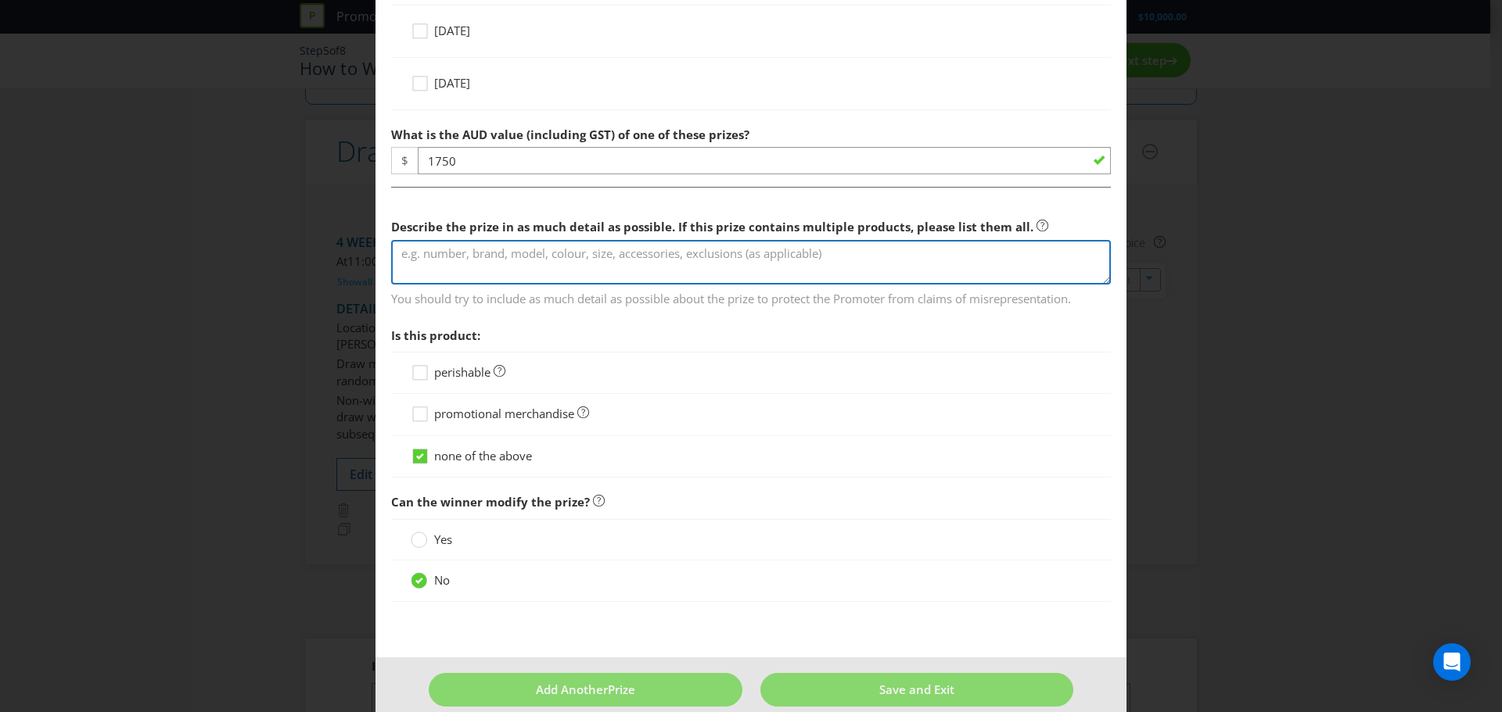
click at [488, 255] on textarea at bounding box center [751, 262] width 720 height 45
